Goal: Check status: Check status

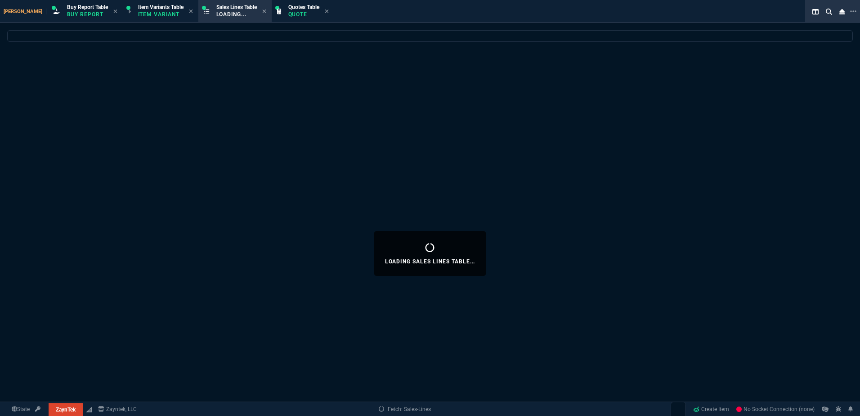
select select "1: BROV"
select select
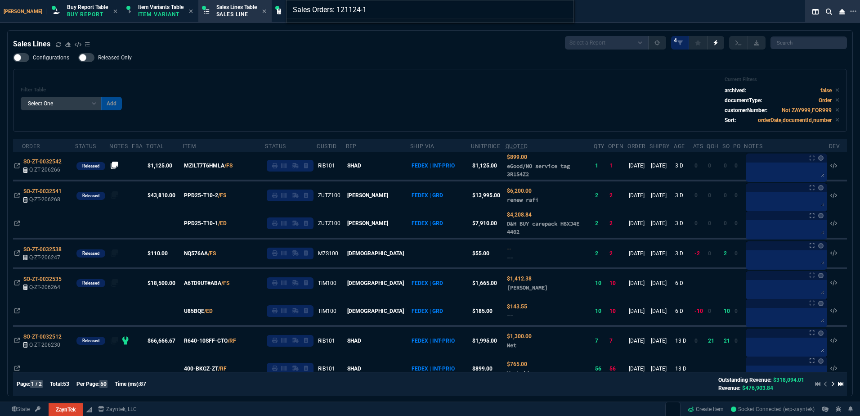
type input "Sales Orders: 121124-1"
drag, startPoint x: 309, startPoint y: 116, endPoint x: 33, endPoint y: 148, distance: 277.2
click at [309, 115] on div "Sales Orders: 121124-1" at bounding box center [430, 208] width 860 height 416
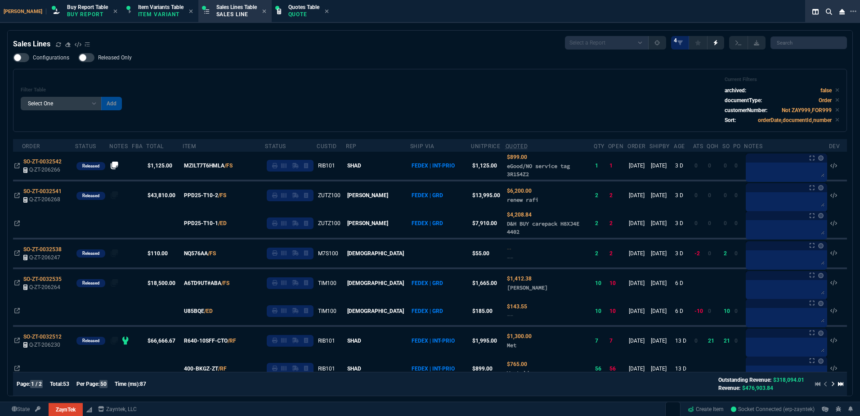
click at [384, 107] on div "Filter Table Select One Add Filter () Age () ATS () Cond (itemVariantCode) Cust…" at bounding box center [430, 100] width 819 height 48
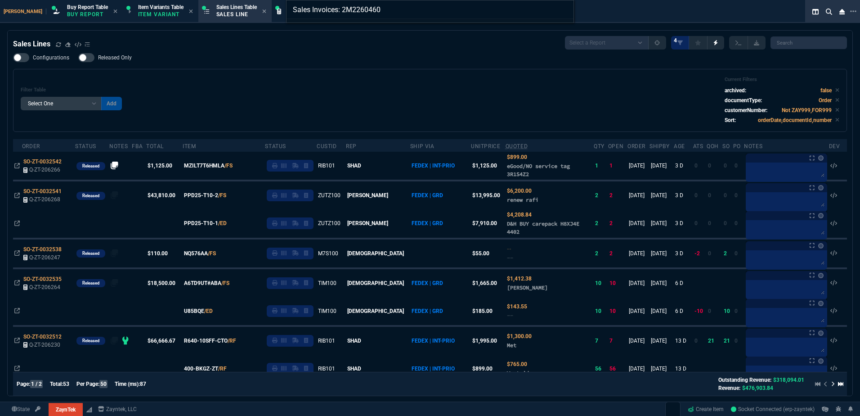
type input "Sales Invoices: 2M2260460"
click at [380, 97] on div "Sales Invoices: 2M2260460" at bounding box center [430, 208] width 860 height 416
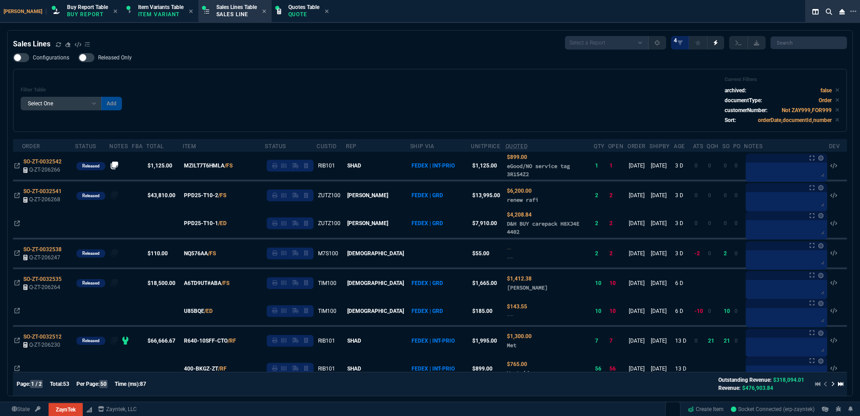
click at [377, 89] on div "Filter Table Select One Add Filter () Age () ATS () Cond (itemVariantCode) Cust…" at bounding box center [430, 100] width 819 height 48
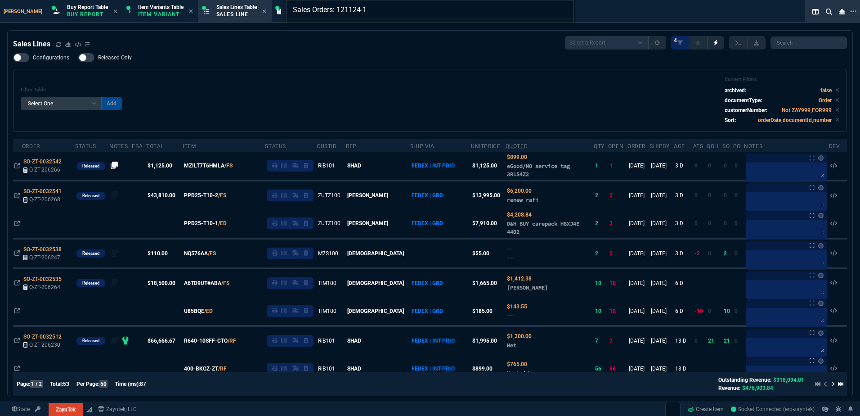
type input "Sales Orders: 121124-1"
click at [377, 89] on div "Sales Orders: 121124-1" at bounding box center [430, 208] width 860 height 416
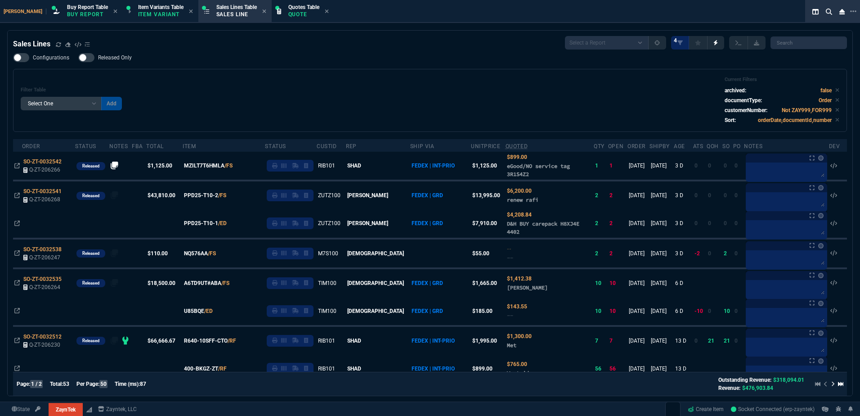
drag, startPoint x: 300, startPoint y: 85, endPoint x: 331, endPoint y: 89, distance: 31.2
click at [300, 85] on div "Filter Table Select One Add Filter () Age () ATS () Cond (itemVariantCode) Cust…" at bounding box center [430, 100] width 819 height 48
